Goal: Information Seeking & Learning: Learn about a topic

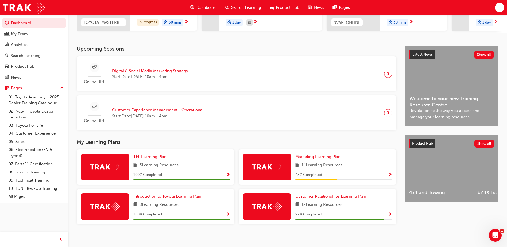
scroll to position [96, 0]
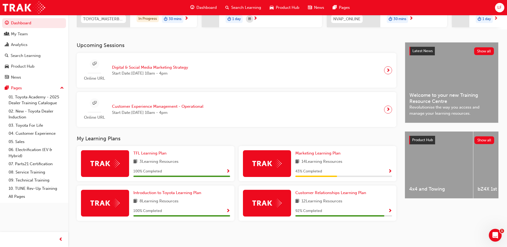
click at [355, 166] on div "Marketing Learning Plan 14 Learning Resources 43 % Completed" at bounding box center [344, 163] width 97 height 27
click at [321, 155] on span "Marketing Learning Plan" at bounding box center [318, 153] width 45 height 5
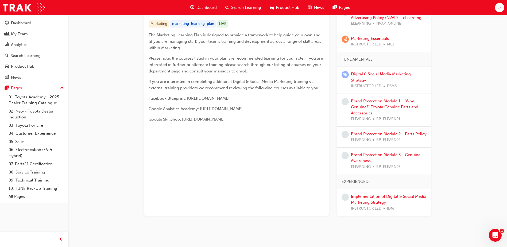
scroll to position [117, 0]
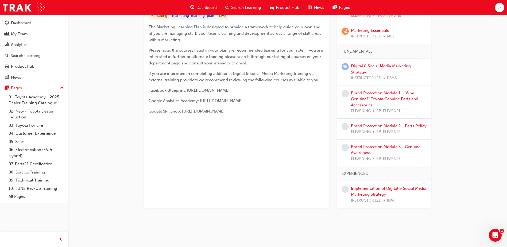
click at [372, 191] on div "Implementation of Digital & Social Media Marketing Strategy INSTRUCTOR LED IDM" at bounding box center [389, 195] width 76 height 18
click at [370, 189] on link "Implementation of Digital & Social Media Marketing Strategy" at bounding box center [388, 191] width 75 height 11
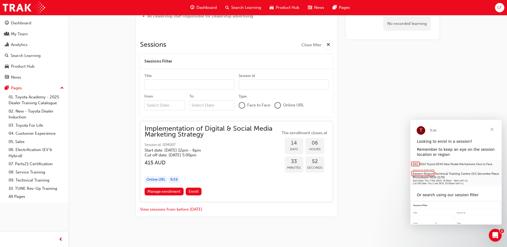
click at [491, 131] on span "Close" at bounding box center [492, 129] width 19 height 19
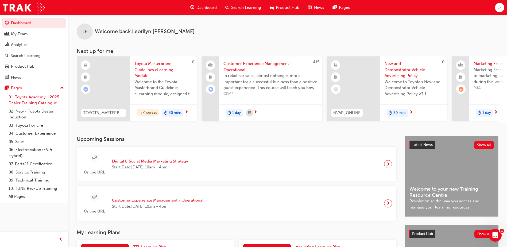
scroll to position [27, 0]
